Goal: Task Accomplishment & Management: Manage account settings

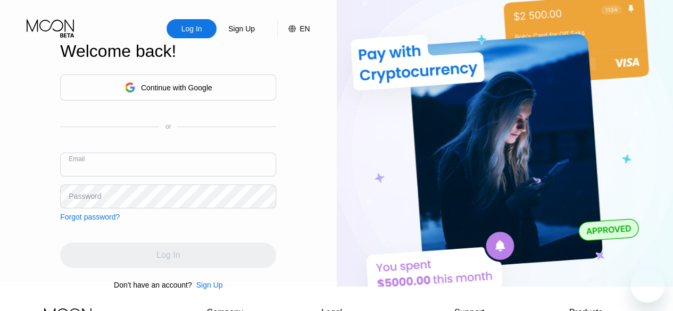
click at [155, 174] on input "text" at bounding box center [168, 165] width 216 height 24
click at [59, 86] on div "Log In Sign Up EN Language Select an item Save Welcome back! Continue with Goog…" at bounding box center [168, 143] width 337 height 287
click at [105, 167] on input "text" at bounding box center [168, 165] width 216 height 24
paste input "[EMAIL_ADDRESS][DOMAIN_NAME]"
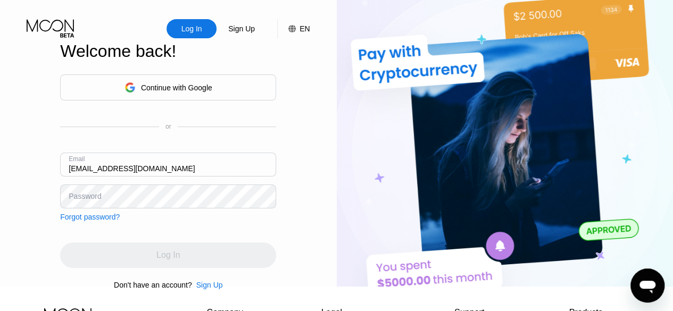
type input "[EMAIL_ADDRESS][DOMAIN_NAME]"
click at [40, 134] on div "Log In Sign Up EN Language Select an item Save Welcome back! Continue with Goog…" at bounding box center [168, 143] width 337 height 287
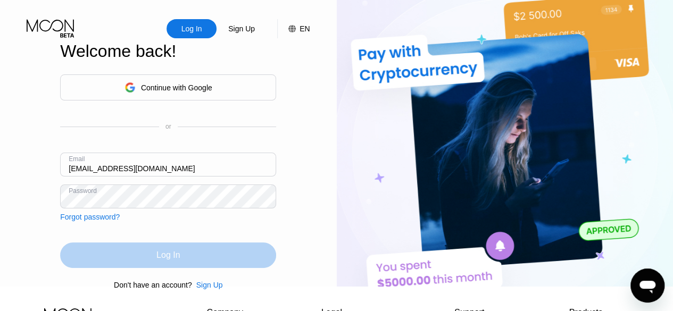
click at [130, 254] on div "Log In" at bounding box center [168, 256] width 216 height 26
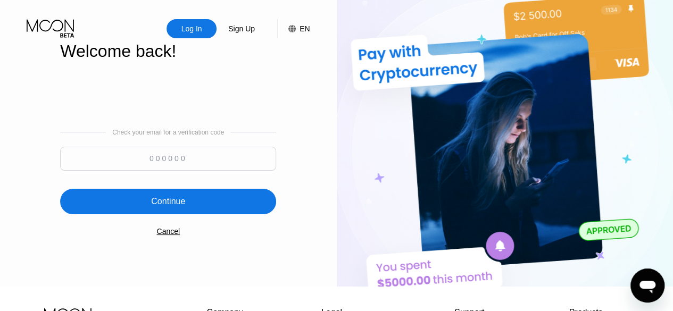
click at [172, 163] on input at bounding box center [168, 159] width 216 height 24
paste input "355367"
type input "355367"
click at [170, 207] on div "Continue" at bounding box center [168, 201] width 34 height 11
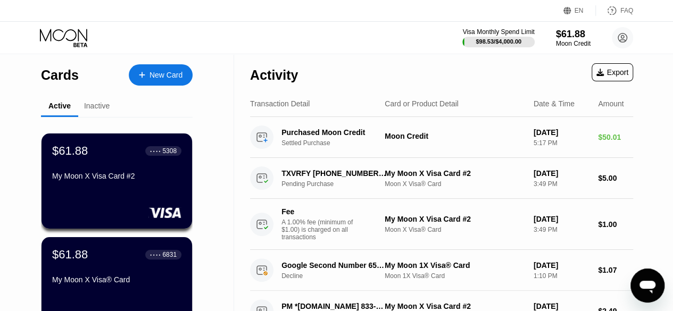
click at [332, 31] on div "Visa Monthly Spend Limit $98.53 / $4,000.00 $61.88 Moon Credit [EMAIL_ADDRESS][…" at bounding box center [336, 38] width 673 height 32
click at [113, 174] on div "$61.88 ● ● ● ● 5308 My Moon X Visa Card #2" at bounding box center [117, 164] width 130 height 41
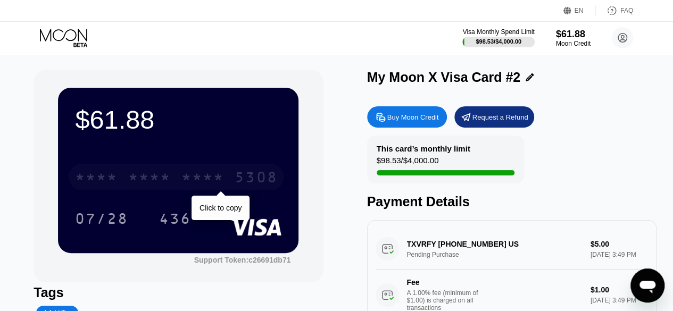
click at [176, 177] on div "* * * * * * * * * * * * 5308" at bounding box center [176, 177] width 215 height 27
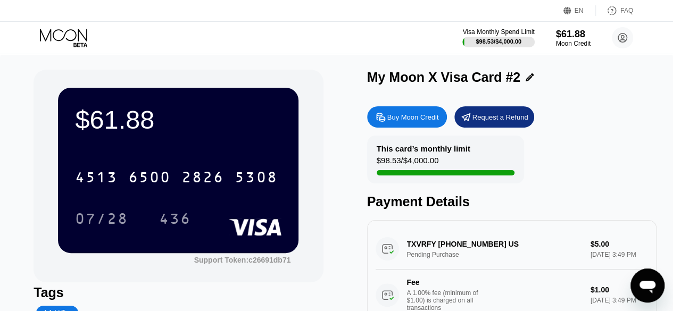
click at [4, 79] on div "$61.88 4513 6500 2826 5308 07/28 436 Support Token: c26691db71 Tags Add Tag Mar…" at bounding box center [336, 244] width 673 height 380
